Goal: Information Seeking & Learning: Learn about a topic

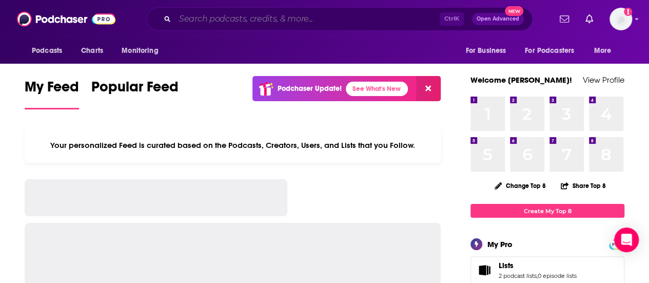
click at [224, 22] on input "Search podcasts, credits, & more..." at bounding box center [307, 19] width 265 height 16
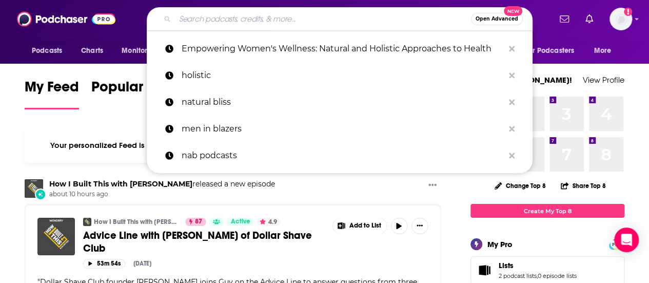
paste input "Sports Media Watch Podcast (Sports Media Watch)"
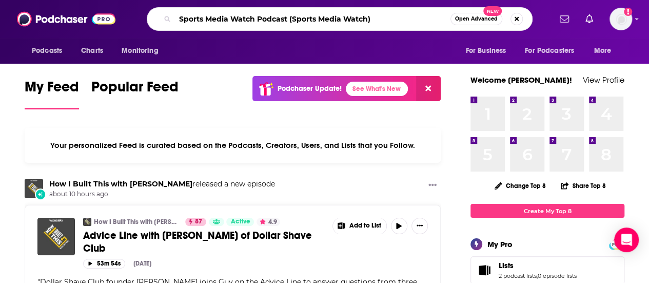
type input "Sports Media Watch Podcast (Sports Media Watch)"
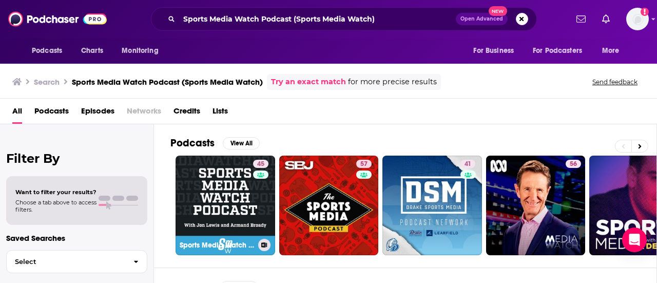
click at [217, 148] on div "Podcasts View All" at bounding box center [413, 146] width 486 height 19
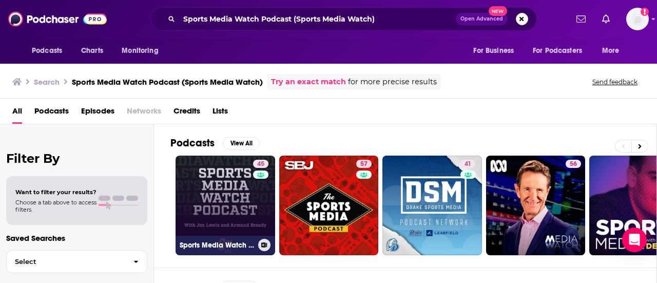
click at [212, 171] on link "45 Sports Media Watch Podcast" at bounding box center [226, 206] width 100 height 100
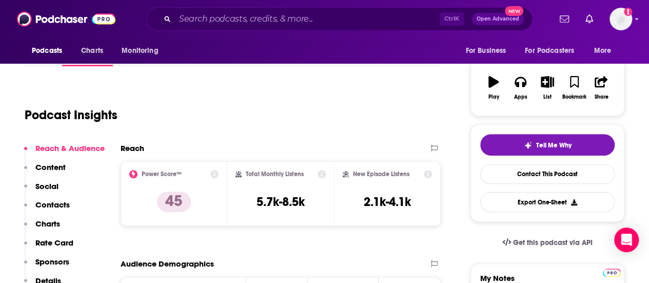
scroll to position [154, 0]
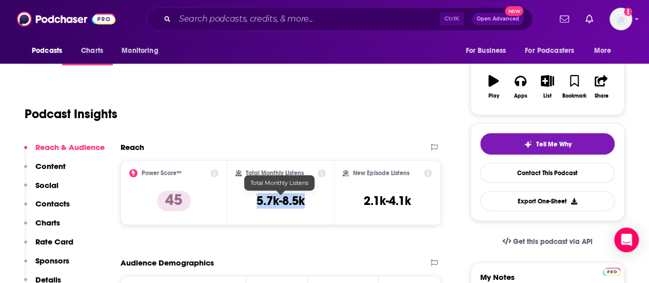
drag, startPoint x: 256, startPoint y: 201, endPoint x: 317, endPoint y: 205, distance: 61.2
click at [317, 205] on div "Total Monthly Listens 5.7k-8.5k" at bounding box center [281, 192] width 90 height 47
copy h3 "5.7k-8.5k"
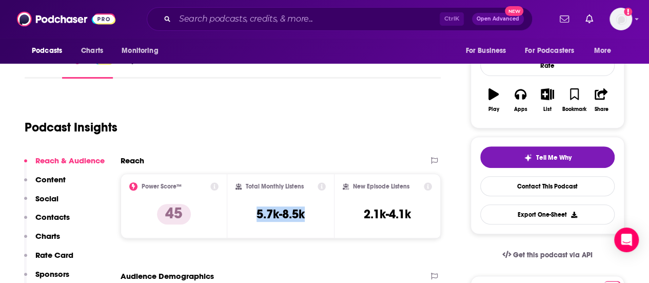
scroll to position [51, 0]
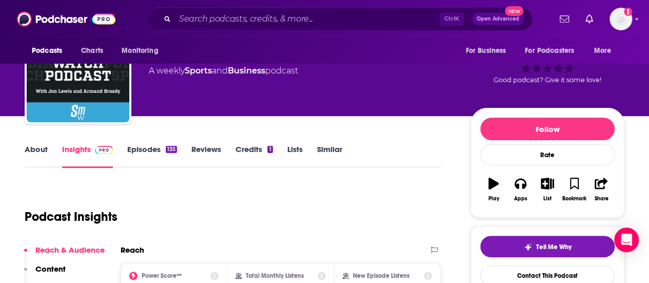
click at [151, 148] on link "Episodes 135" at bounding box center [152, 156] width 50 height 24
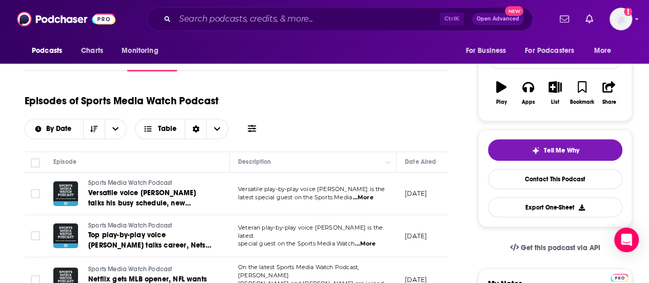
scroll to position [205, 0]
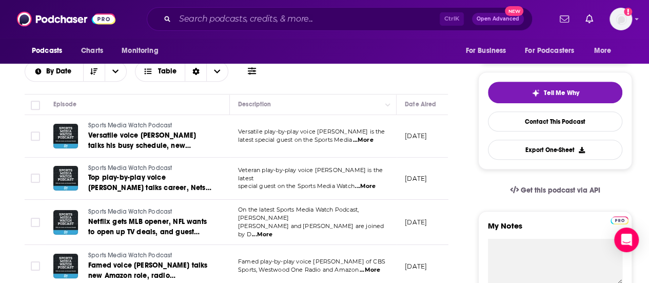
click at [372, 138] on span "...More" at bounding box center [363, 140] width 21 height 8
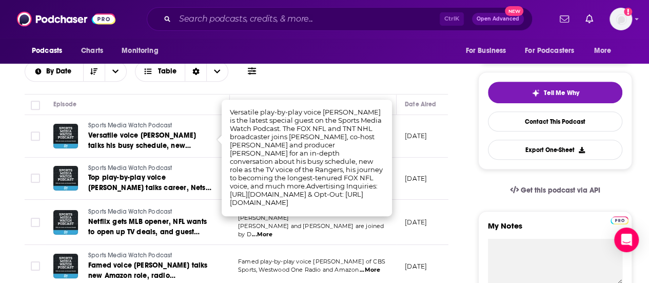
click at [400, 145] on td "[DATE]" at bounding box center [430, 136] width 67 height 43
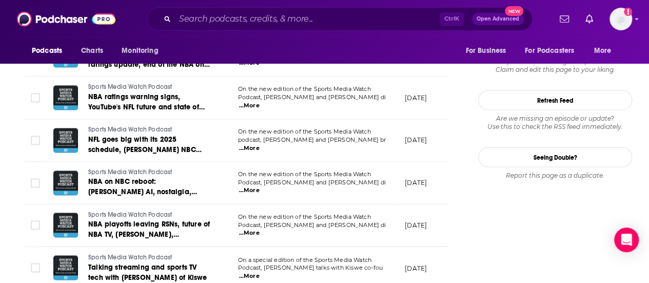
scroll to position [1259, 0]
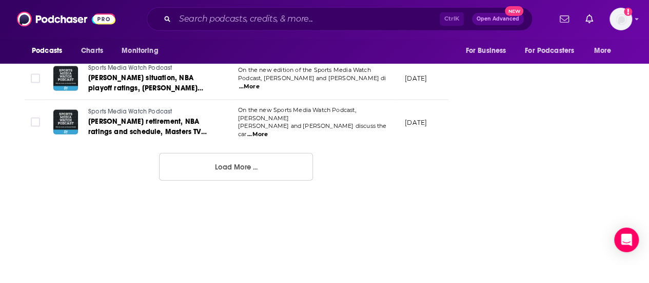
click at [284, 153] on button "Load More ..." at bounding box center [236, 167] width 154 height 28
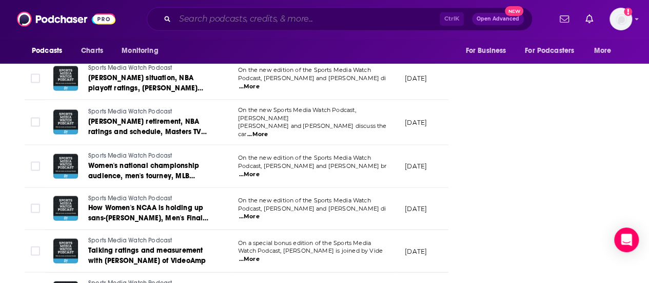
click at [216, 26] on input "Search podcasts, credits, & more..." at bounding box center [307, 19] width 265 height 16
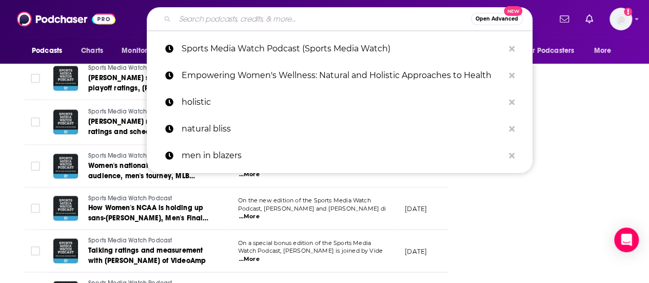
paste input "[PERSON_NAME] Sports Media ([PERSON_NAME] & Meat / The Main Event)"
type input "[PERSON_NAME] Sports Media ([PERSON_NAME] & Meat / The Main Event)"
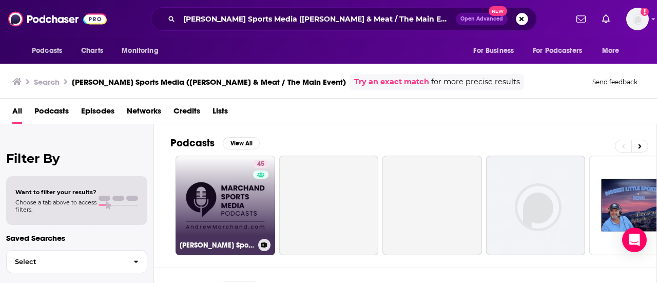
click at [220, 201] on link "45 [PERSON_NAME] Sports Media" at bounding box center [226, 206] width 100 height 100
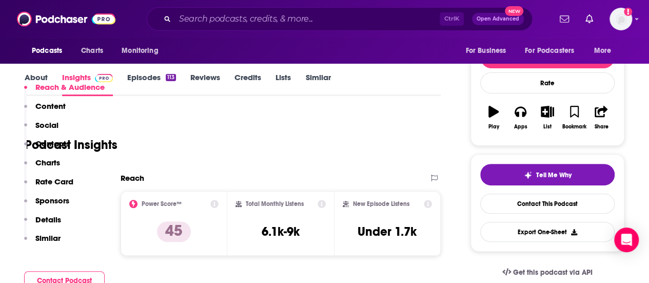
scroll to position [257, 0]
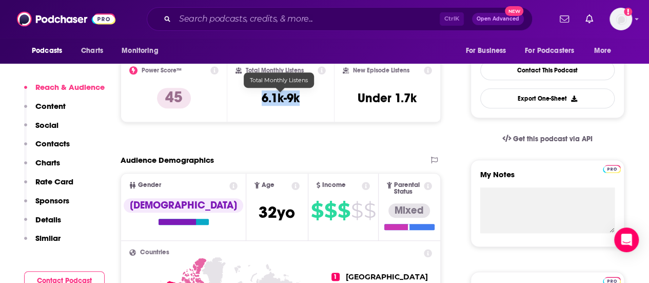
drag, startPoint x: 281, startPoint y: 99, endPoint x: 303, endPoint y: 98, distance: 22.1
click at [303, 98] on div "Total Monthly Listens 6.1k-9k" at bounding box center [281, 89] width 90 height 47
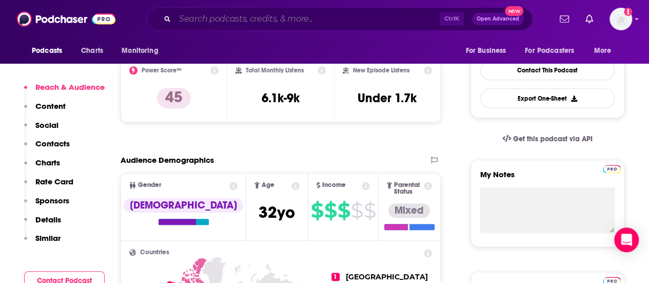
click at [250, 23] on input "Search podcasts, credits, & more..." at bounding box center [307, 19] width 265 height 16
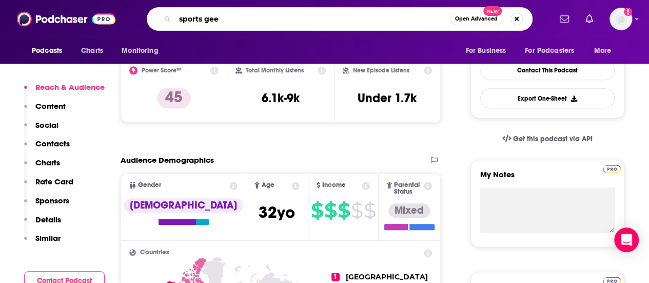
type input "sports geek"
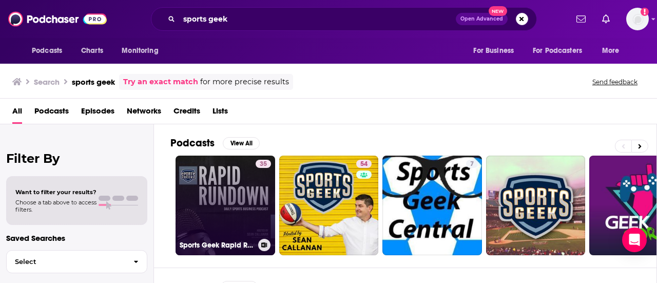
click at [244, 187] on link "35 Sports Geek Rapid Rundown" at bounding box center [226, 206] width 100 height 100
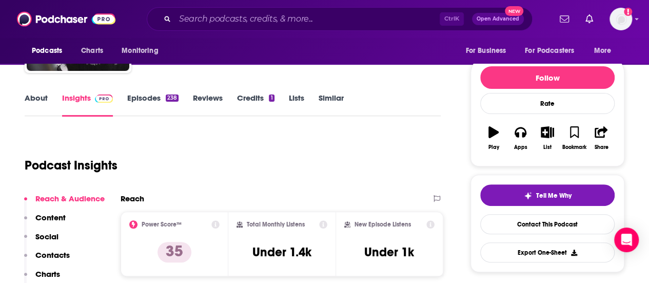
scroll to position [154, 0]
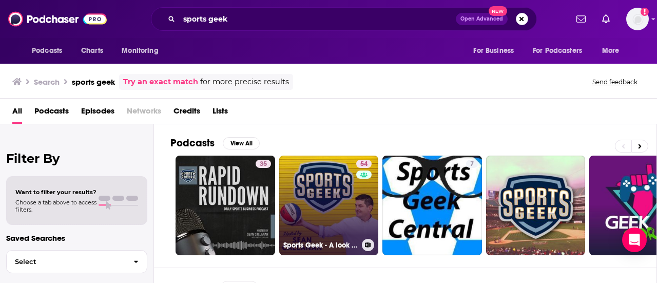
click at [310, 200] on link "54 Sports Geek - A look into the world of Sports Marketing, Sports Business and…" at bounding box center [329, 206] width 100 height 100
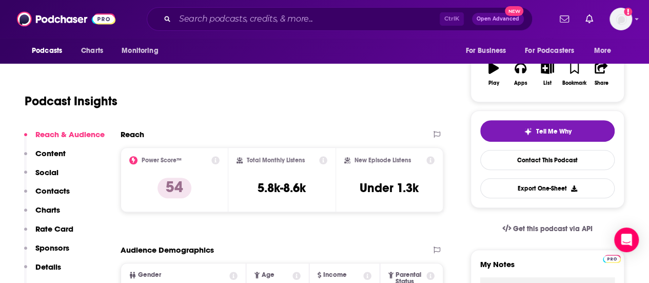
scroll to position [154, 0]
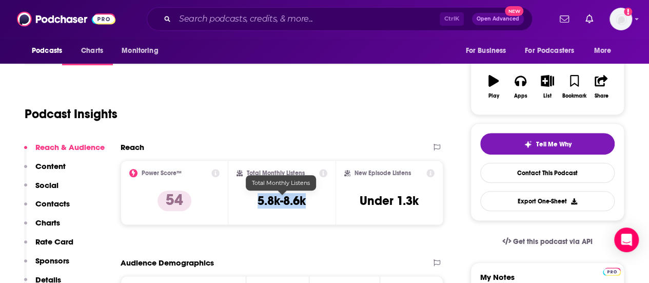
drag, startPoint x: 310, startPoint y: 200, endPoint x: 257, endPoint y: 203, distance: 53.5
click at [257, 203] on div "Total Monthly Listens 5.8k-8.6k" at bounding box center [282, 192] width 91 height 47
copy h3 "5.8k-8.6k"
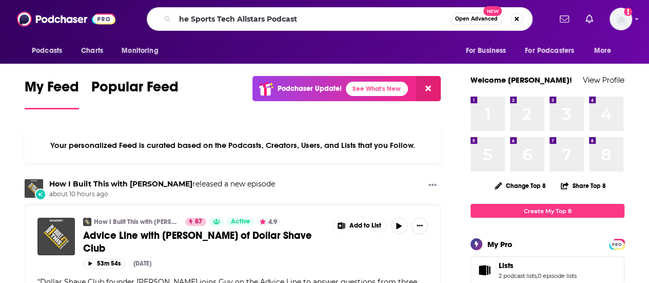
click at [181, 21] on input "he Sports Tech Allstars Podcast" at bounding box center [313, 19] width 276 height 16
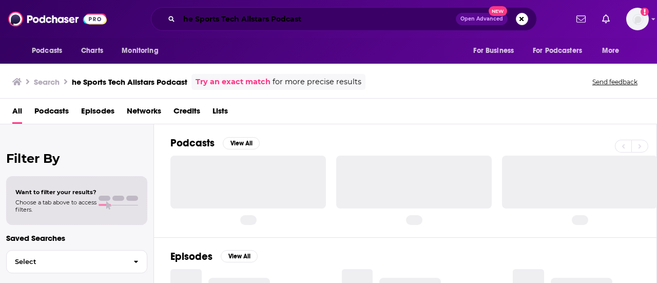
click at [181, 18] on input "he Sports Tech Allstars Podcast" at bounding box center [317, 19] width 277 height 16
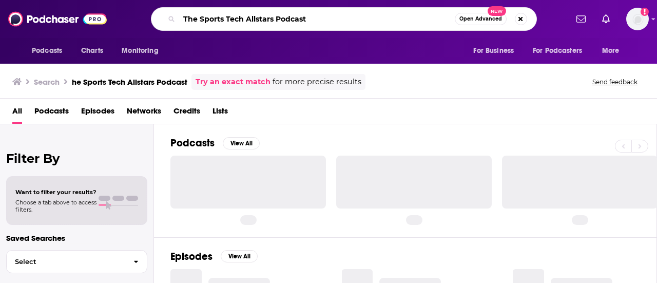
type input "The Sports Tech Allstars Podcast"
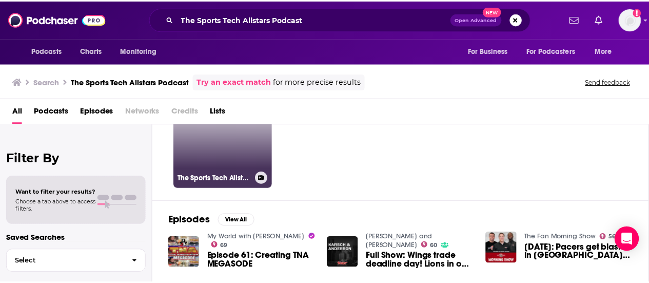
scroll to position [51, 0]
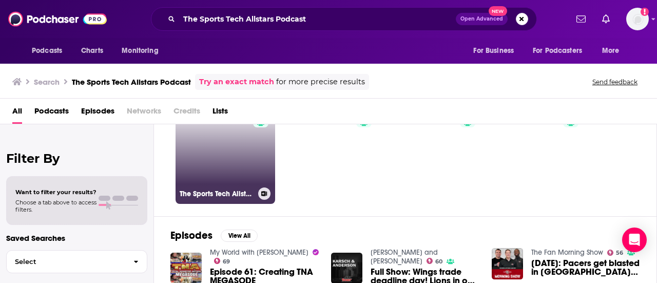
click at [214, 158] on link "22 The Sports Tech Allstars Podcast" at bounding box center [226, 154] width 100 height 100
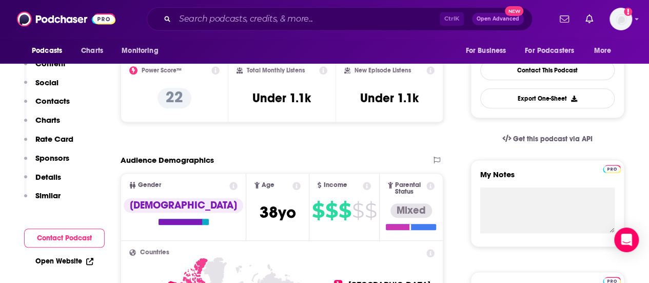
scroll to position [359, 0]
